Goal: Task Accomplishment & Management: Complete application form

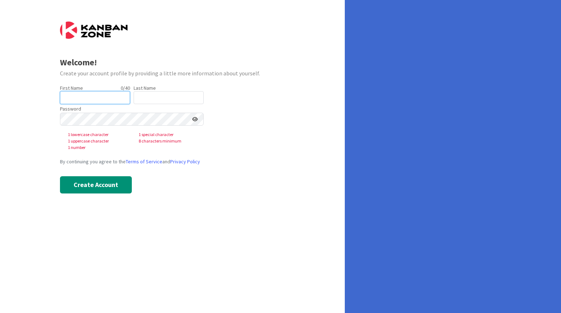
click at [75, 93] on input "text" at bounding box center [95, 97] width 70 height 13
type input "Abby"
click at [136, 93] on input "text" at bounding box center [169, 97] width 70 height 13
type input "Rase"
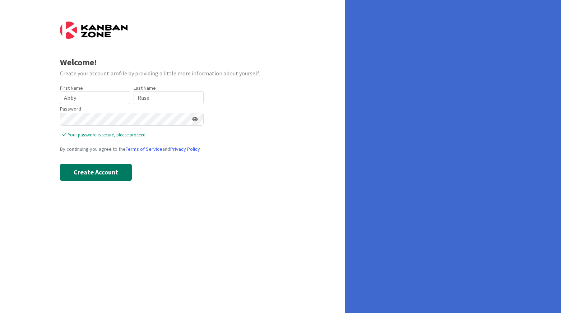
click at [88, 170] on button "Create Account" at bounding box center [96, 172] width 72 height 17
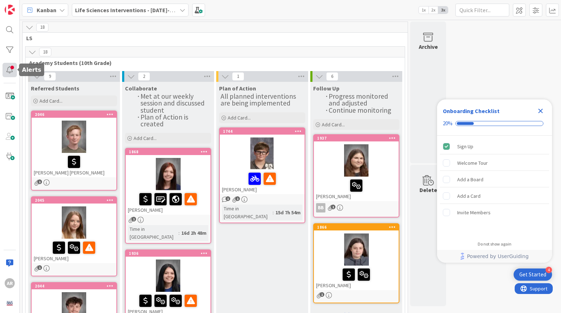
click at [9, 69] on div at bounding box center [10, 70] width 14 height 14
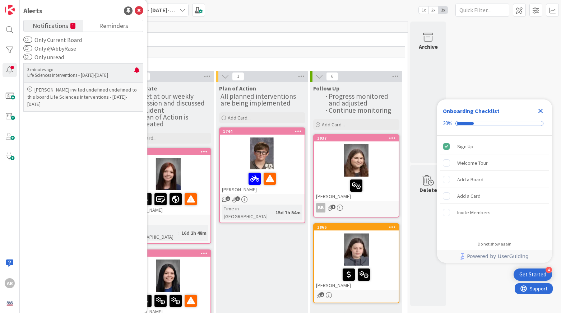
click at [83, 99] on p "[PERSON_NAME] invited undefined undefined to this board Life Sciences Intervent…" at bounding box center [83, 97] width 112 height 22
click at [106, 28] on span "Reminders" at bounding box center [113, 25] width 29 height 10
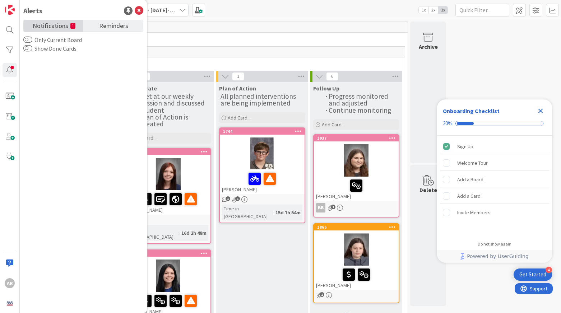
click at [57, 28] on span "Notifications" at bounding box center [51, 25] width 36 height 10
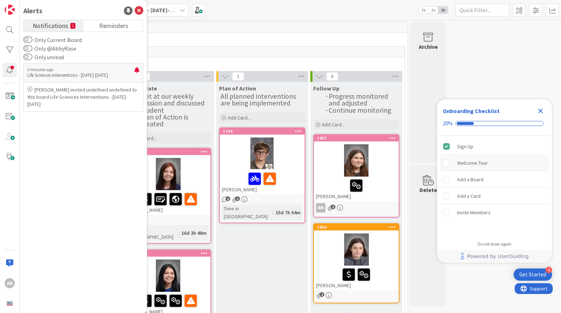
click at [471, 164] on div "Welcome Tour" at bounding box center [472, 163] width 31 height 9
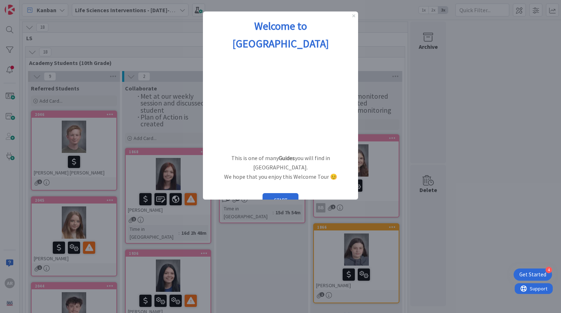
click at [356, 17] on div "Welcome to [GEOGRAPHIC_DATA]" at bounding box center [280, 34] width 155 height 46
click at [355, 16] on icon "Close Preview" at bounding box center [353, 15] width 3 height 3
